Goal: Find specific page/section: Find specific page/section

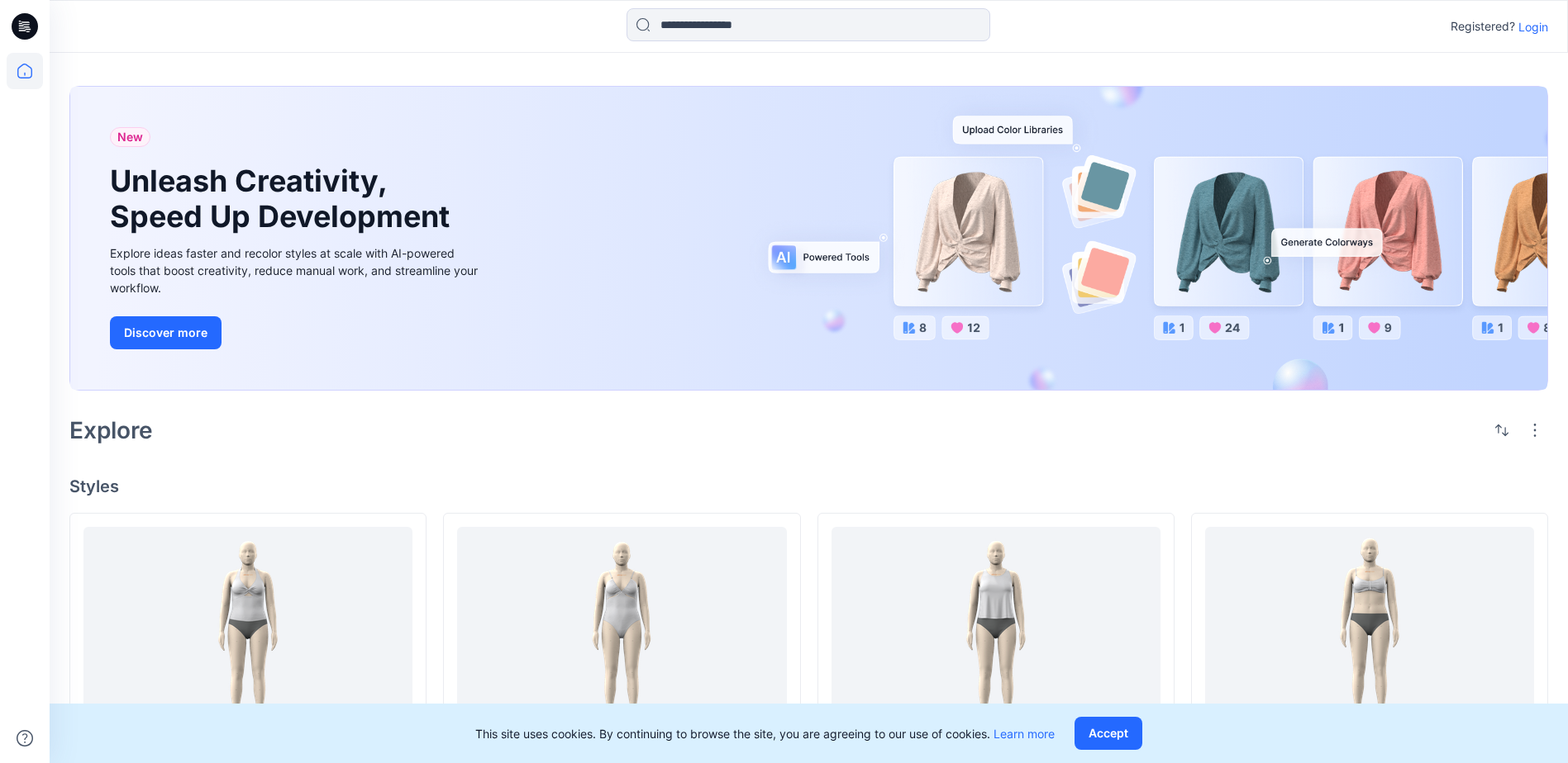
click at [1529, 30] on p "Login" at bounding box center [1533, 27] width 30 height 18
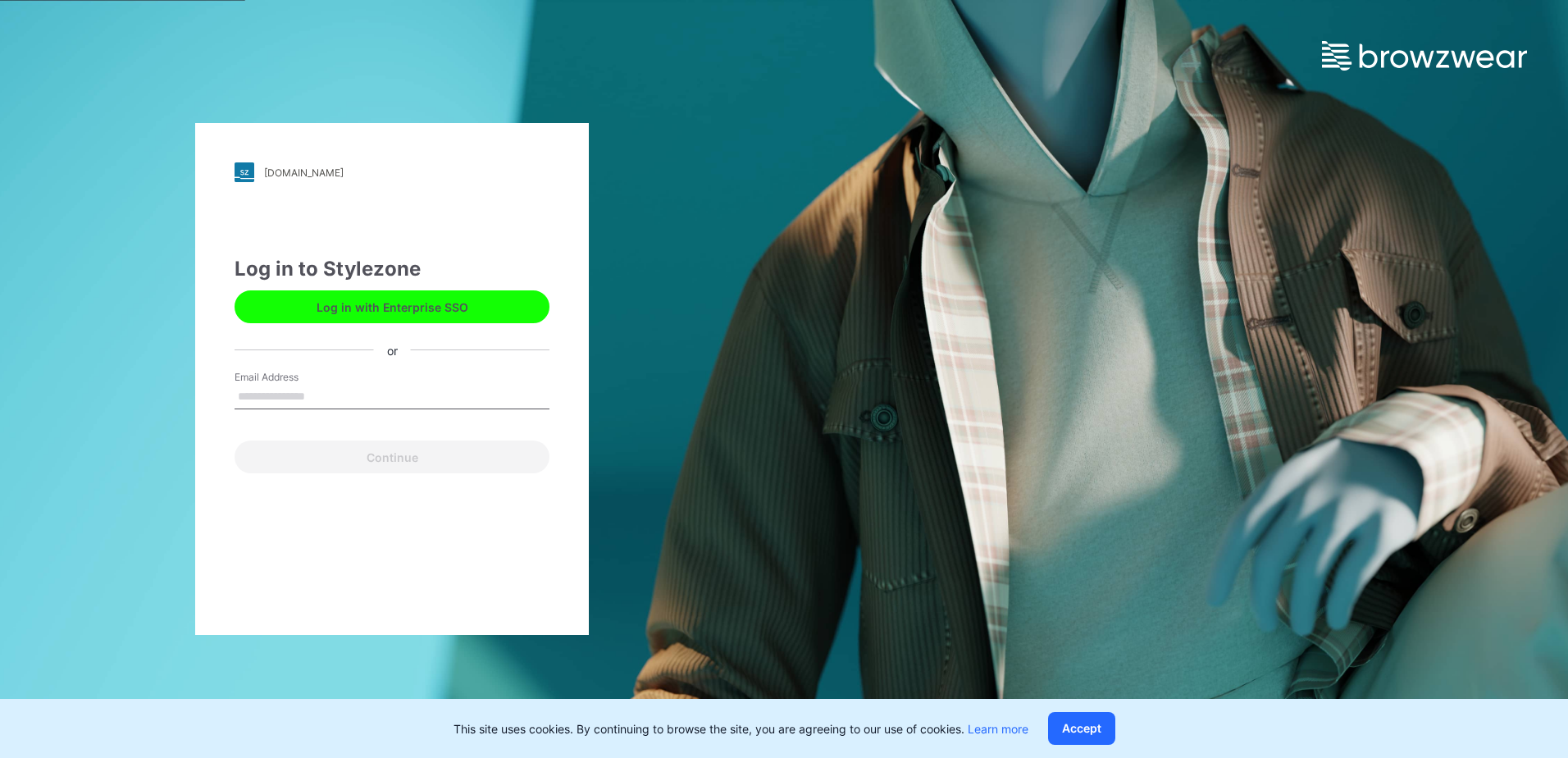
click at [361, 397] on input "Email Address" at bounding box center [392, 397] width 315 height 24
type input "**********"
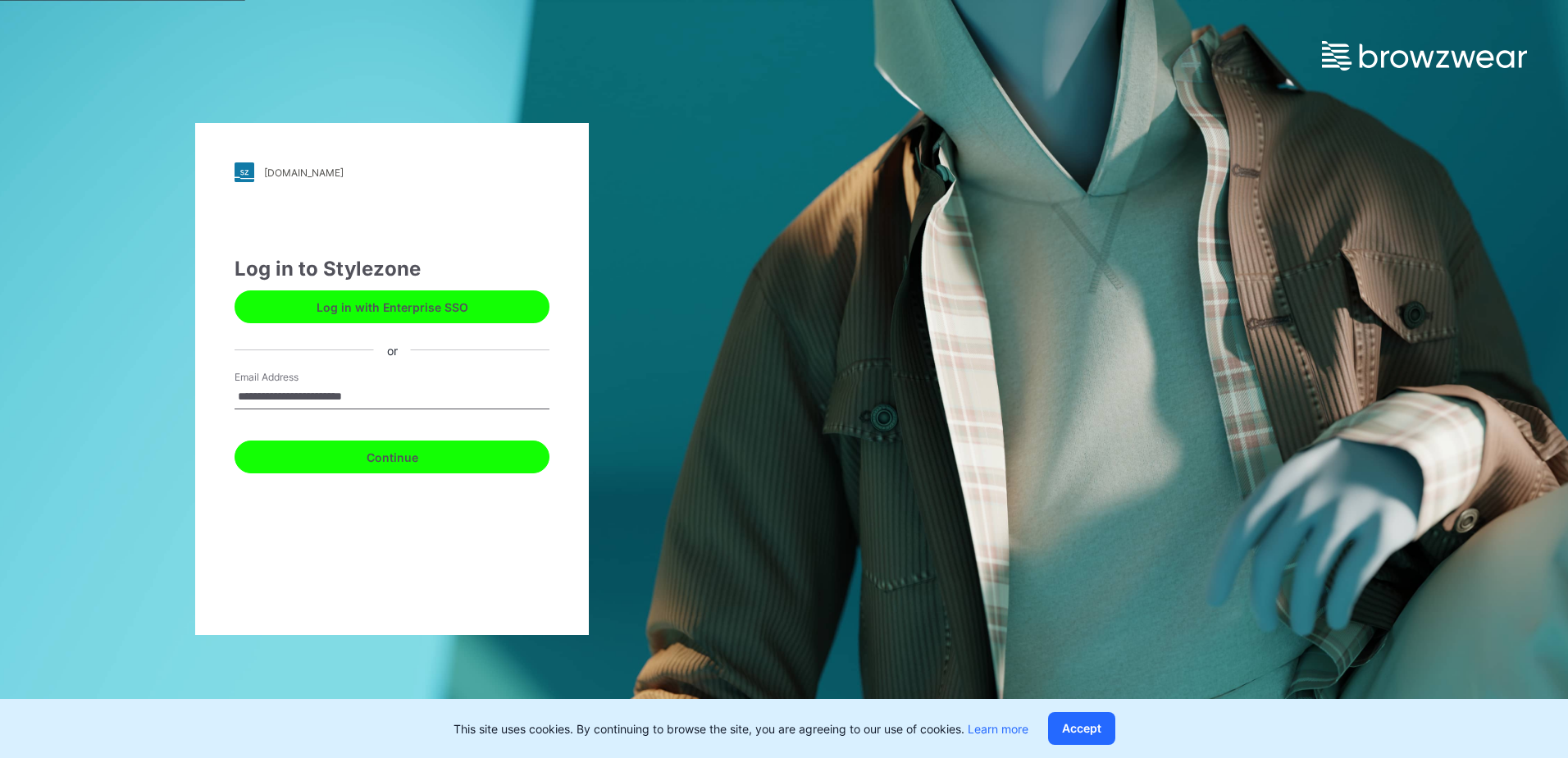
click at [362, 470] on button "Continue" at bounding box center [392, 457] width 315 height 33
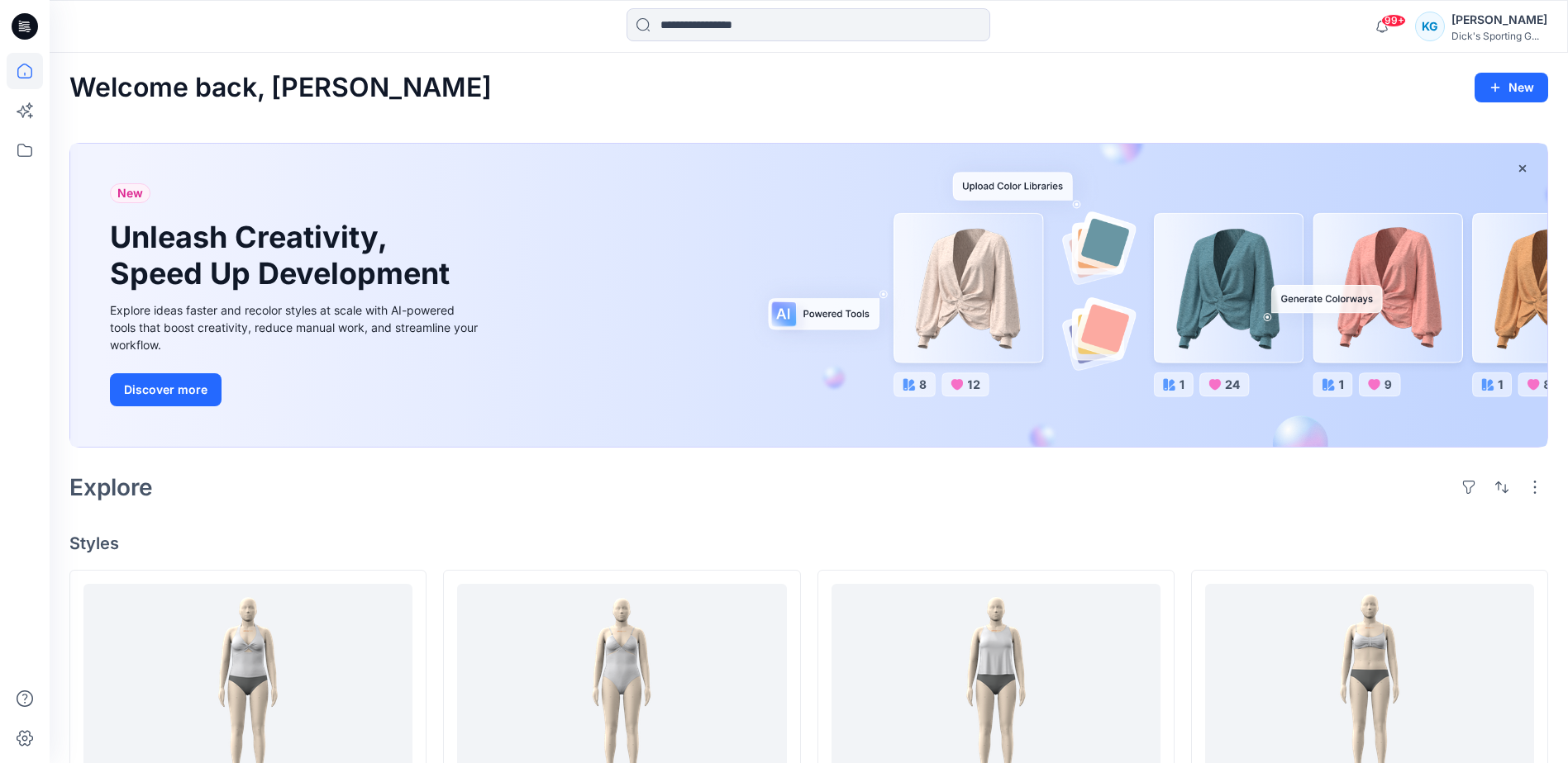
click at [24, 35] on icon at bounding box center [24, 26] width 26 height 26
click at [19, 146] on icon at bounding box center [24, 150] width 36 height 36
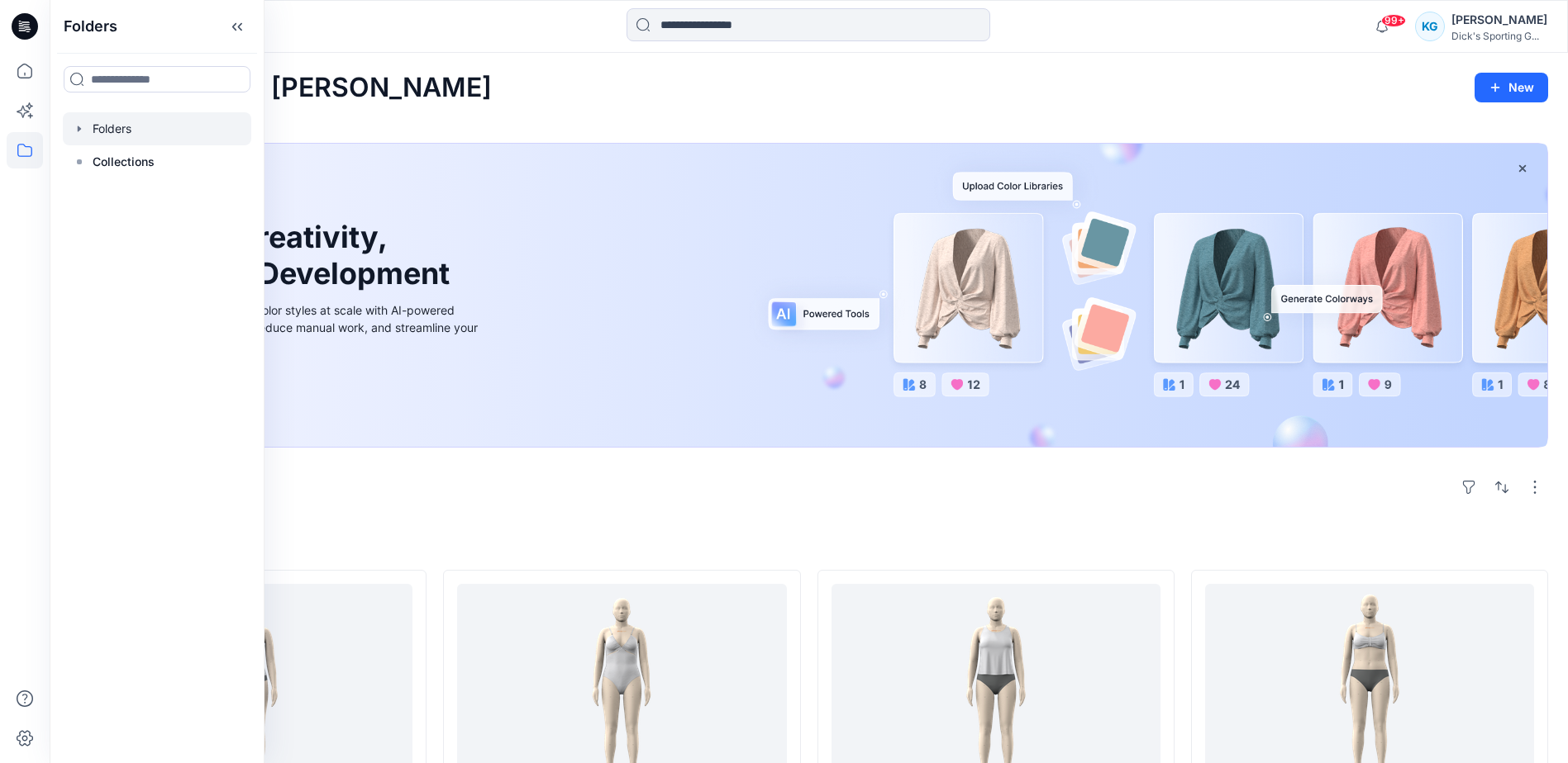
click at [94, 128] on div at bounding box center [156, 128] width 188 height 33
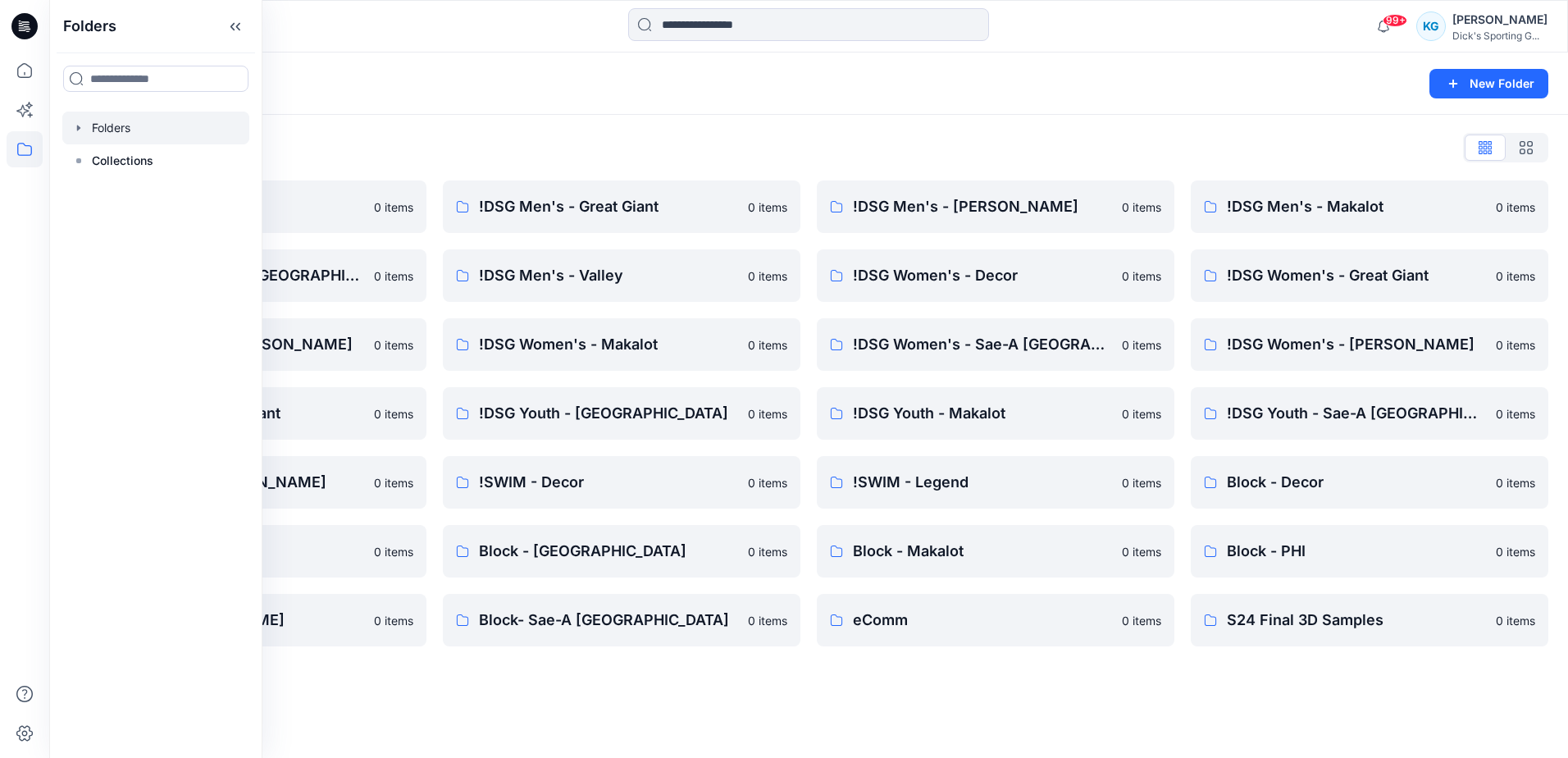
click at [472, 49] on div "99+ Notifications Uw0uw06356 Tol shared FA26 WSA54B 3DPROTO 08152025-1 in F26 S…" at bounding box center [809, 26] width 1519 height 53
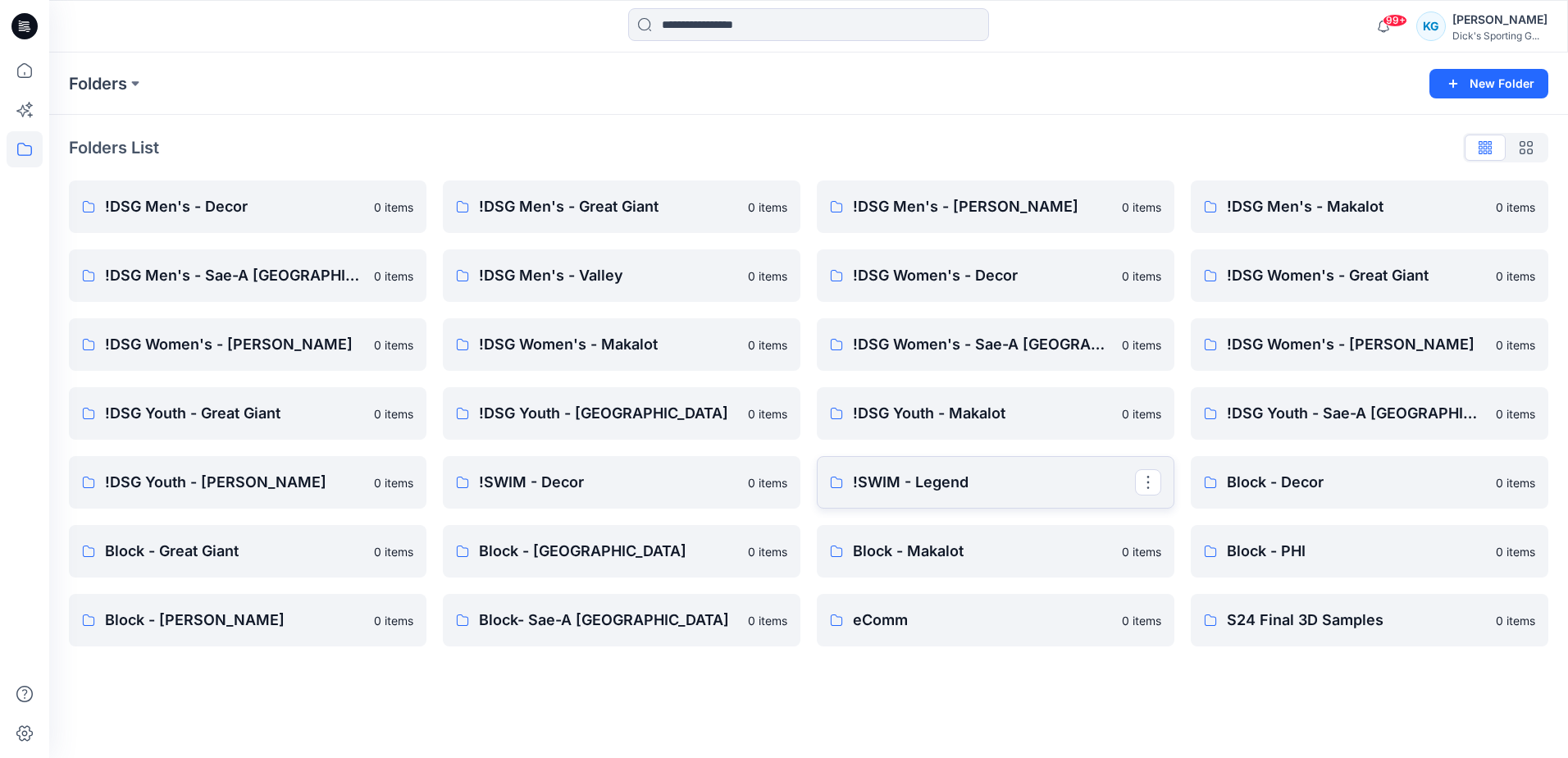
click at [933, 484] on p "!SWIM - Legend" at bounding box center [994, 482] width 282 height 23
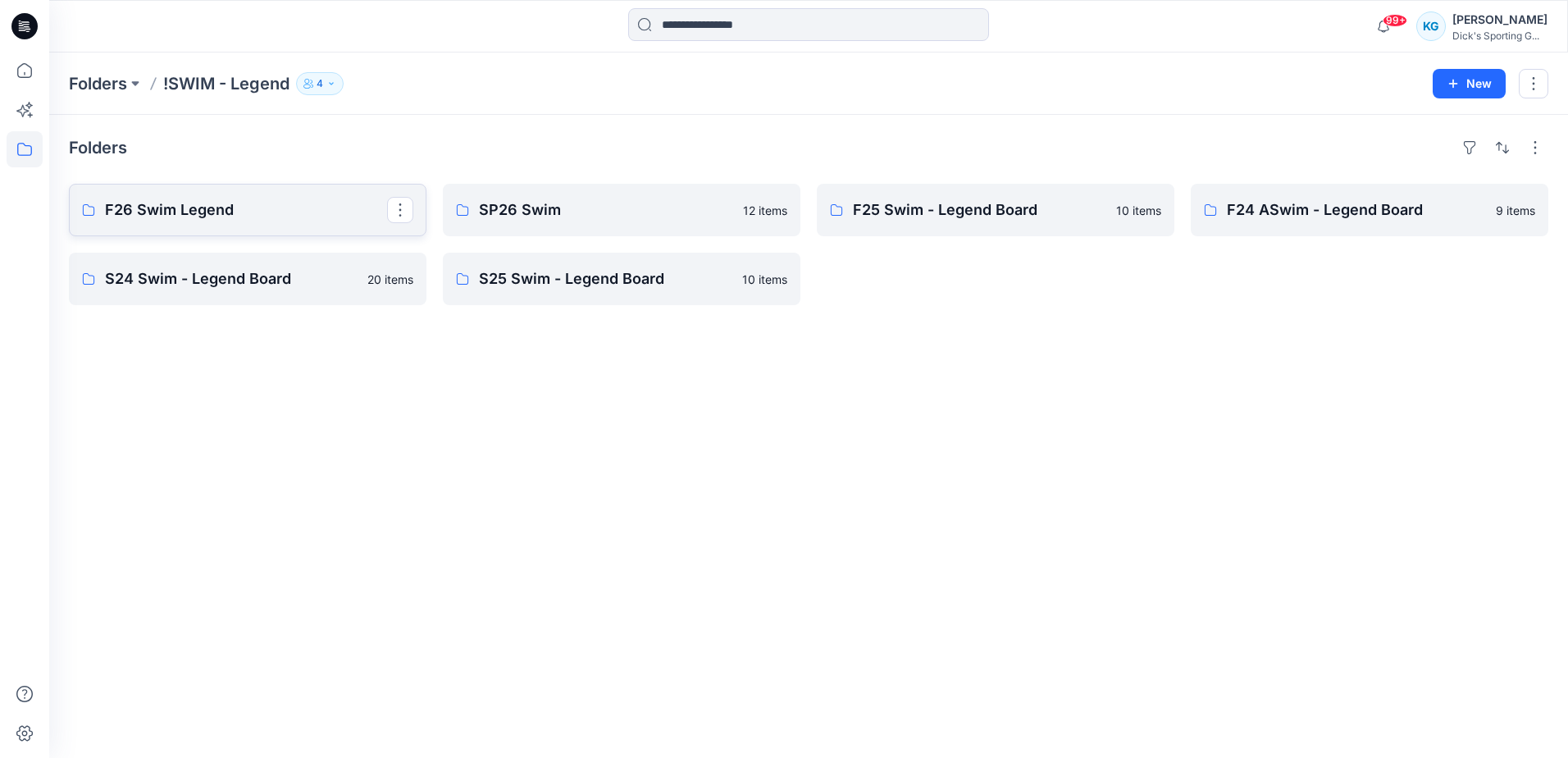
click at [205, 217] on p "F26 Swim Legend" at bounding box center [246, 210] width 282 height 23
